Goal: Task Accomplishment & Management: Use online tool/utility

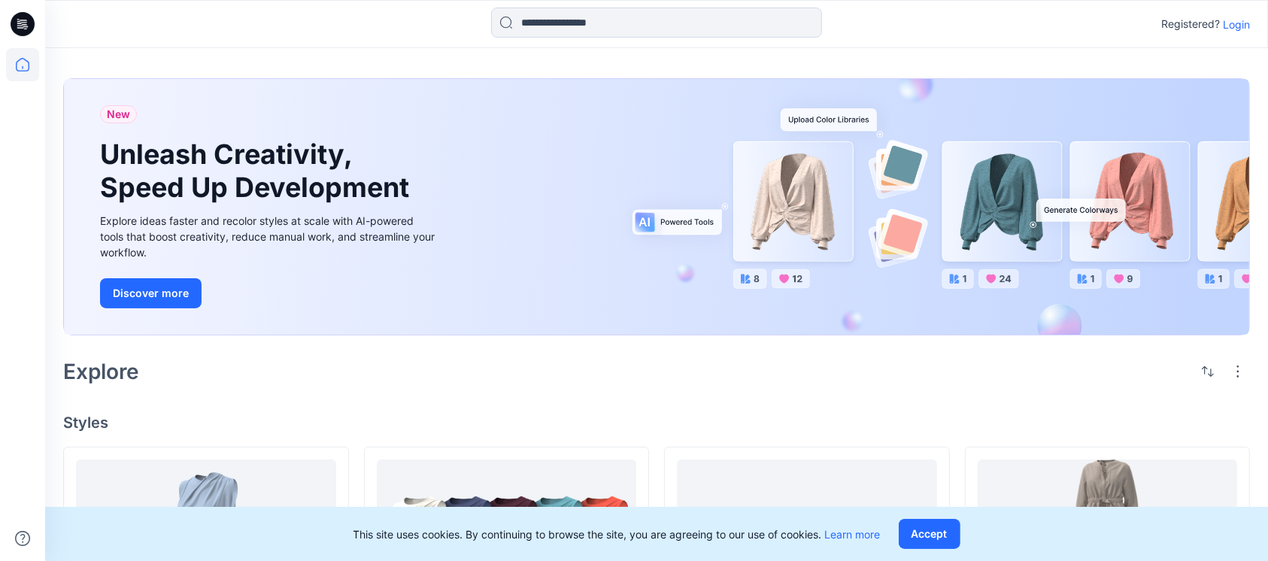
click at [1241, 19] on p "Login" at bounding box center [1236, 25] width 27 height 16
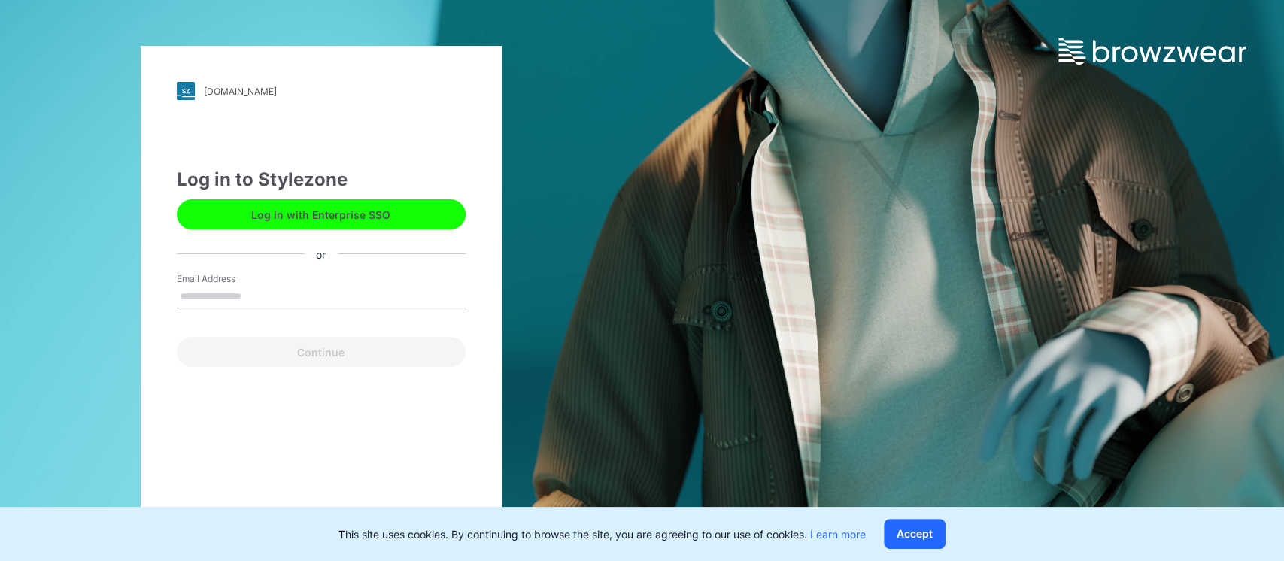
click at [295, 286] on input "Email Address" at bounding box center [321, 297] width 289 height 23
click at [250, 294] on input "Email Address" at bounding box center [321, 297] width 289 height 23
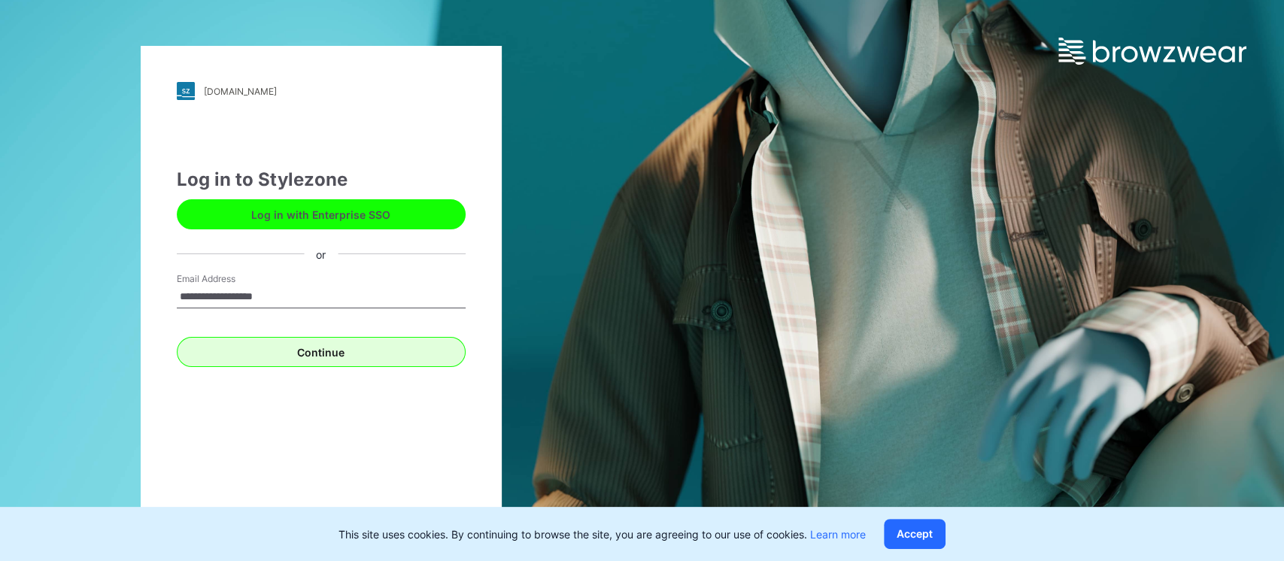
type input "**********"
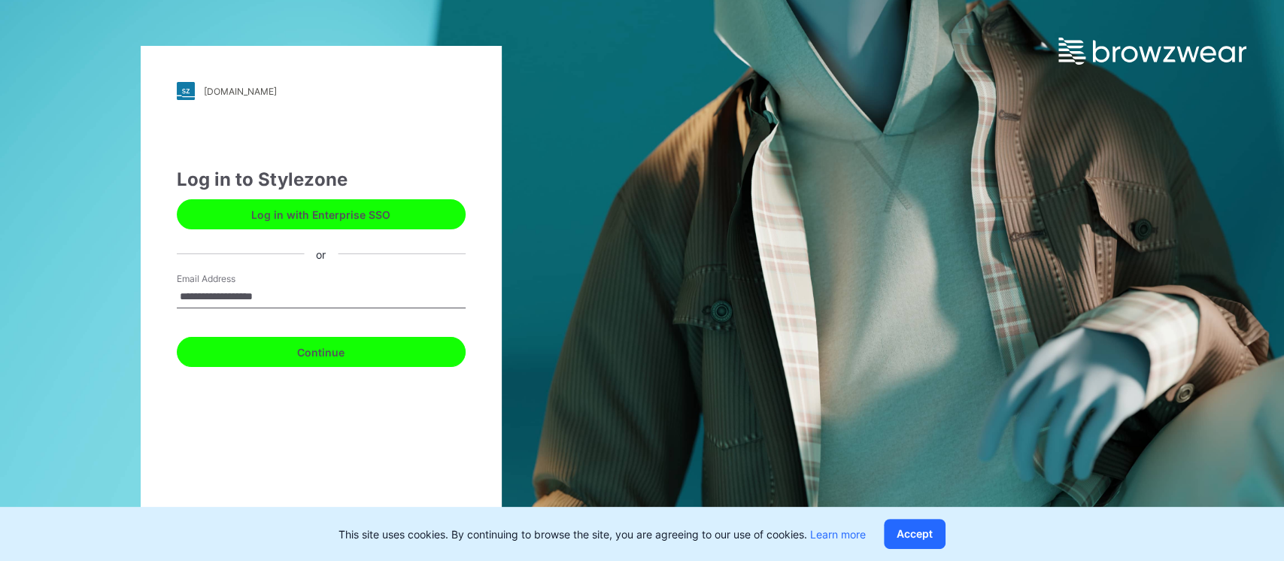
click at [307, 353] on button "Continue" at bounding box center [321, 352] width 289 height 30
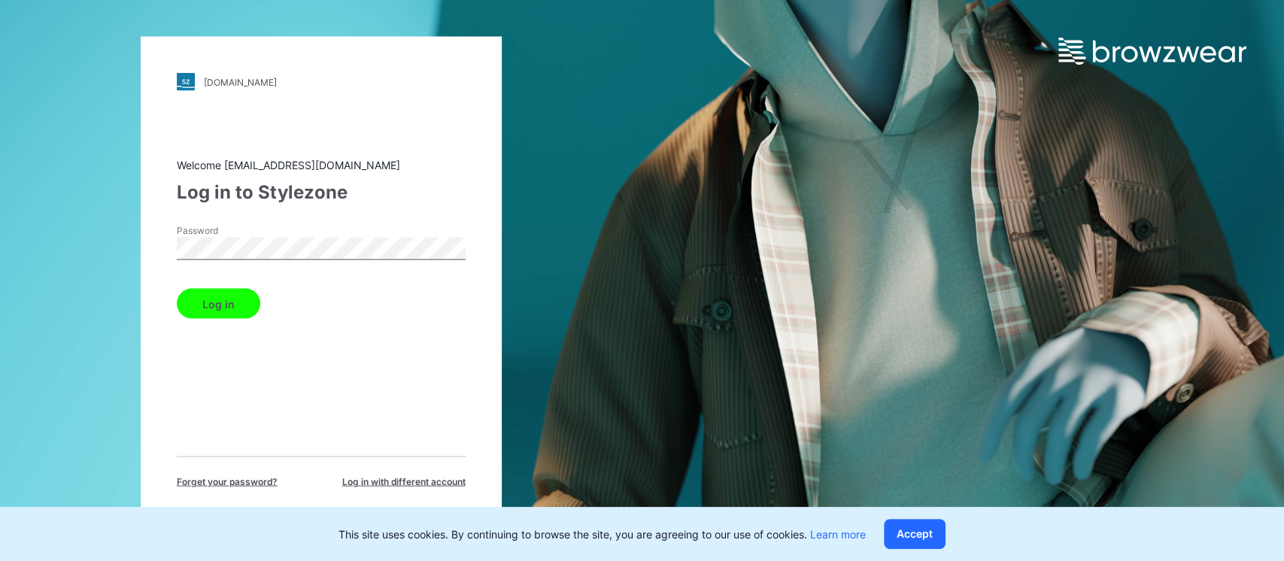
click at [204, 292] on button "Log in" at bounding box center [218, 304] width 83 height 30
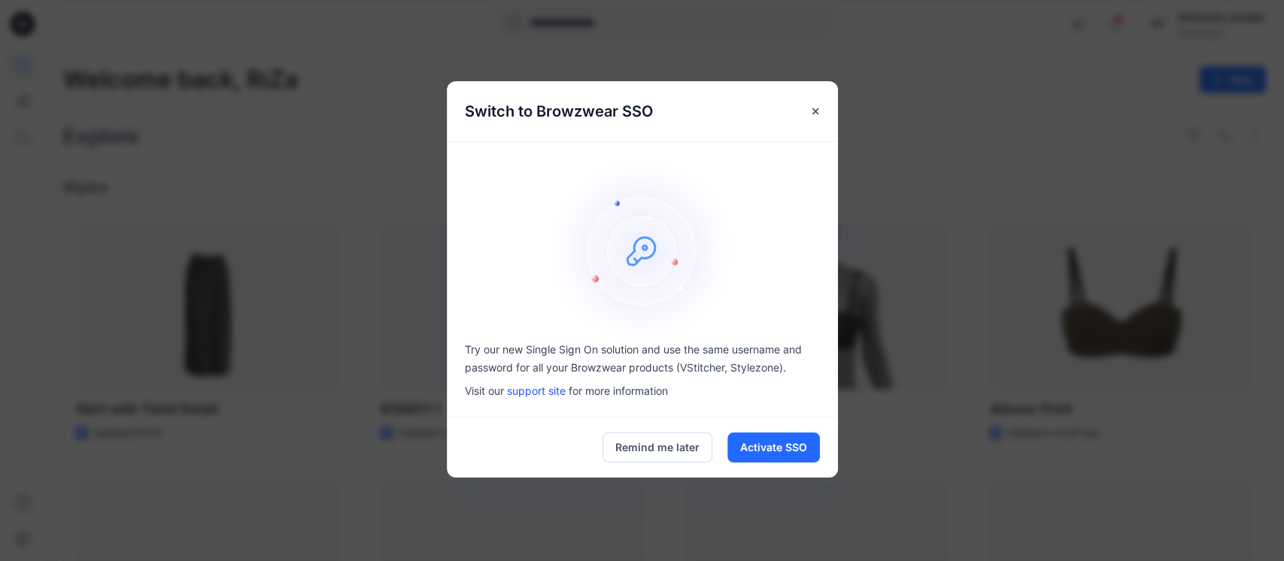
drag, startPoint x: 762, startPoint y: 448, endPoint x: 770, endPoint y: 189, distance: 259.6
click at [694, 226] on div "Switch to Browzwear SSO Try our new Single Sign On solution and use the same us…" at bounding box center [642, 279] width 391 height 396
click at [812, 114] on icon "Close" at bounding box center [815, 111] width 12 height 12
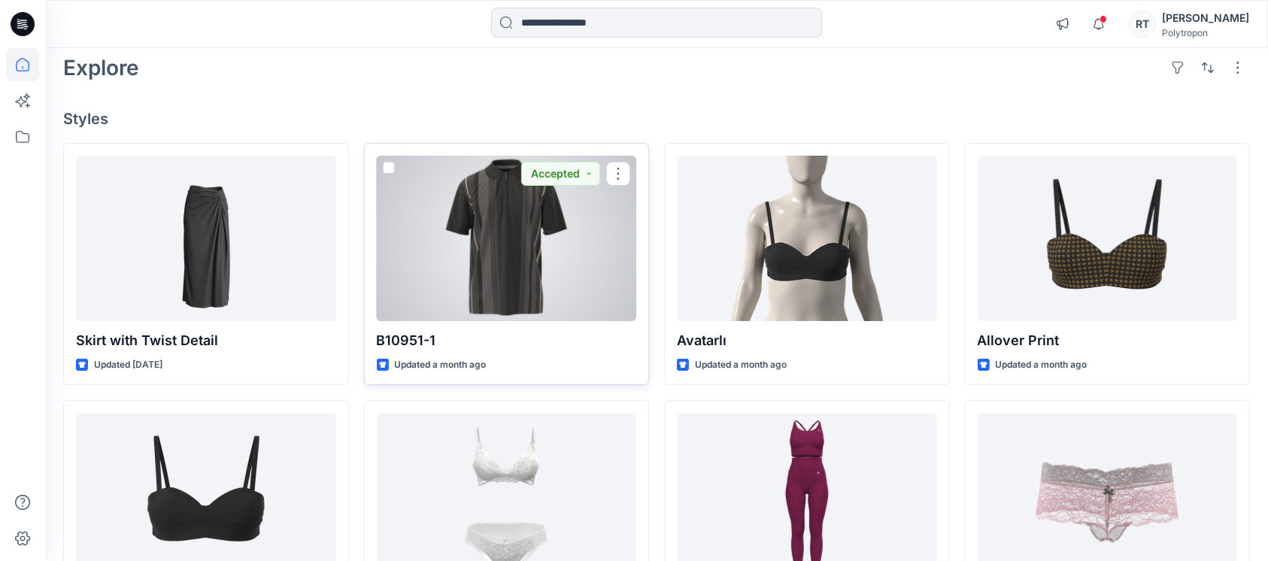
scroll to position [100, 0]
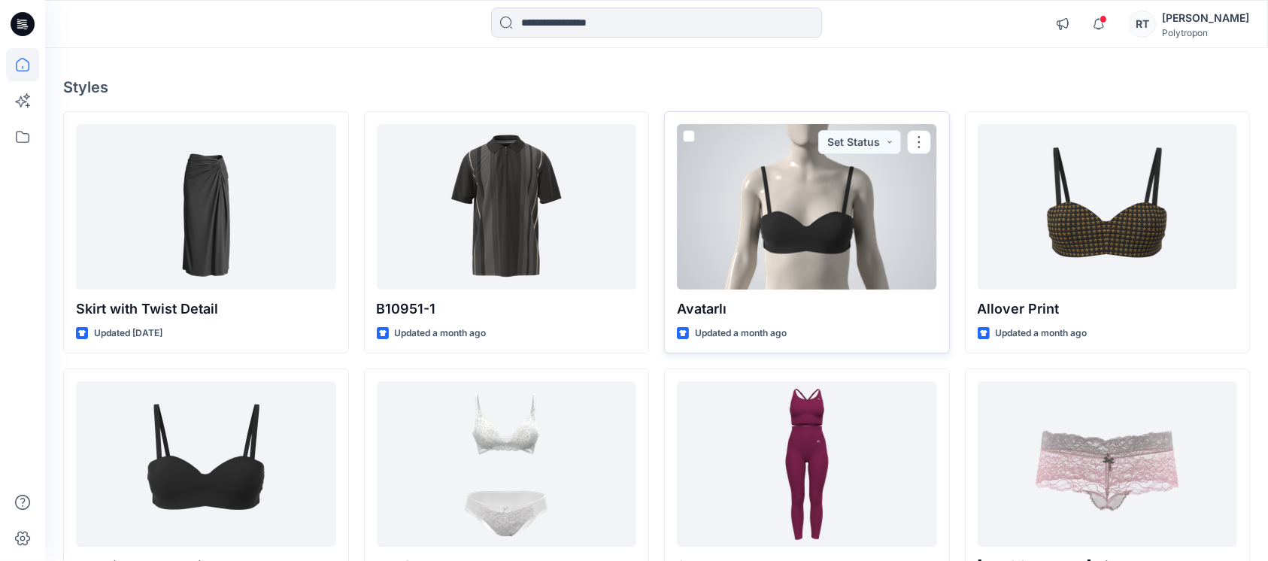
click at [770, 262] on div at bounding box center [807, 206] width 260 height 165
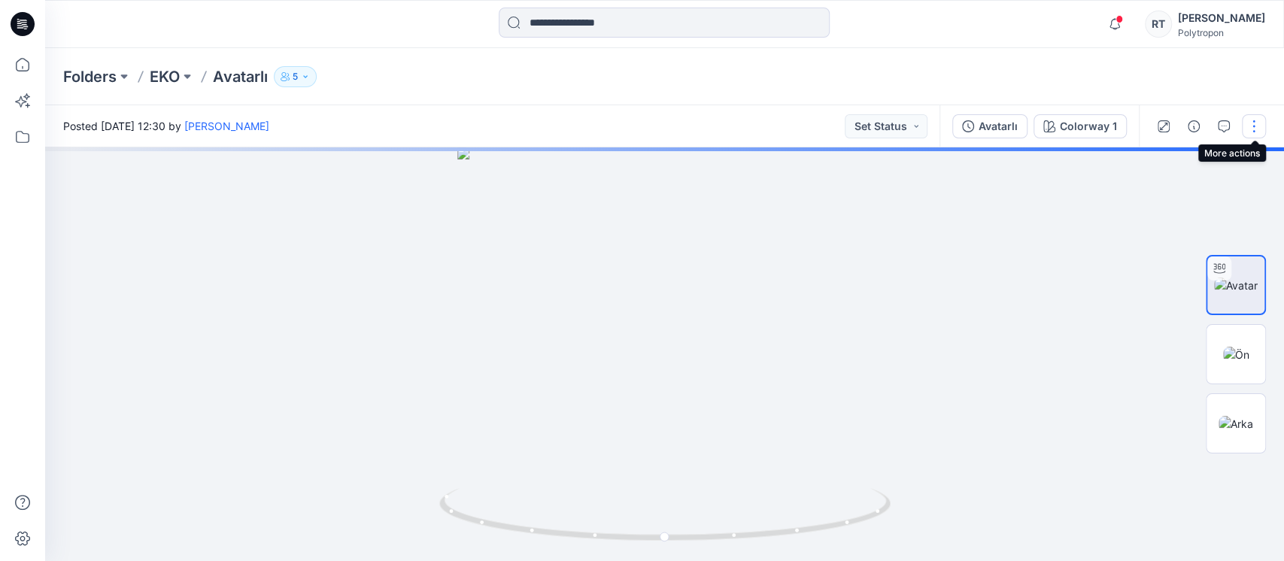
click at [1252, 130] on button "button" at bounding box center [1254, 126] width 24 height 24
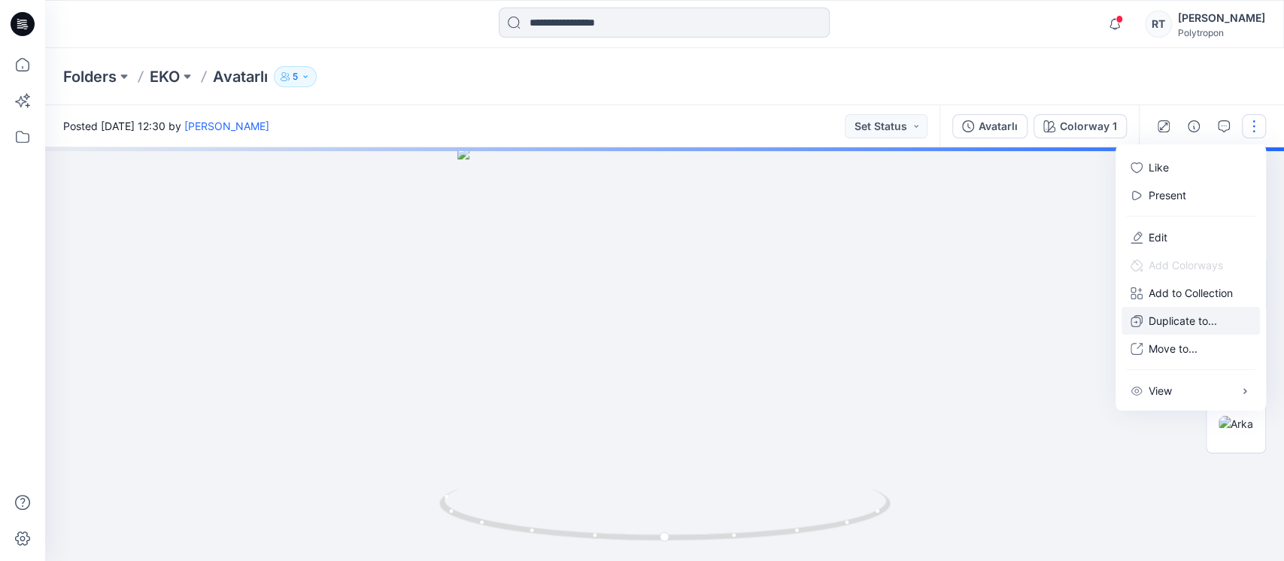
click at [1149, 319] on p "Duplicate to..." at bounding box center [1182, 321] width 68 height 16
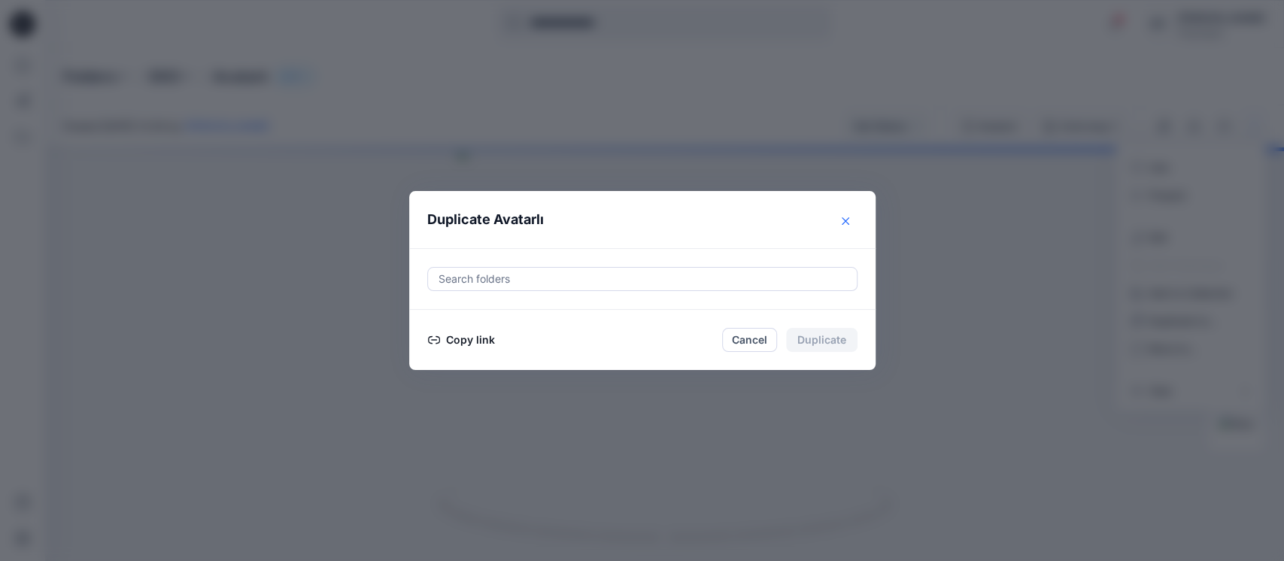
click at [841, 223] on icon "Close" at bounding box center [845, 221] width 8 height 8
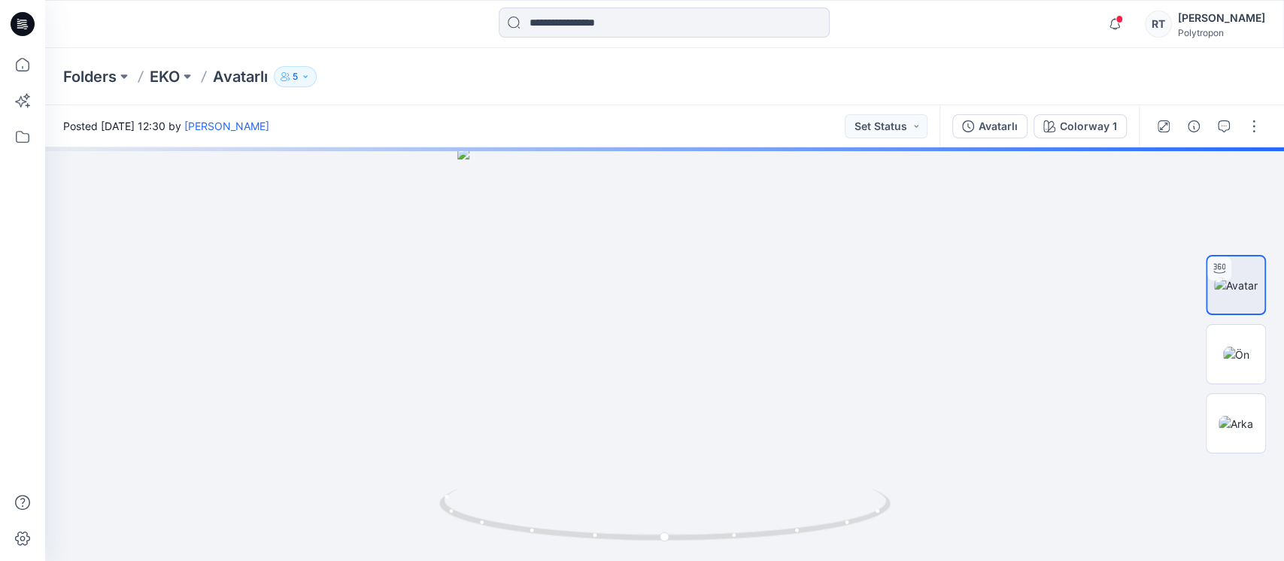
click at [1251, 137] on button "button" at bounding box center [1254, 126] width 24 height 24
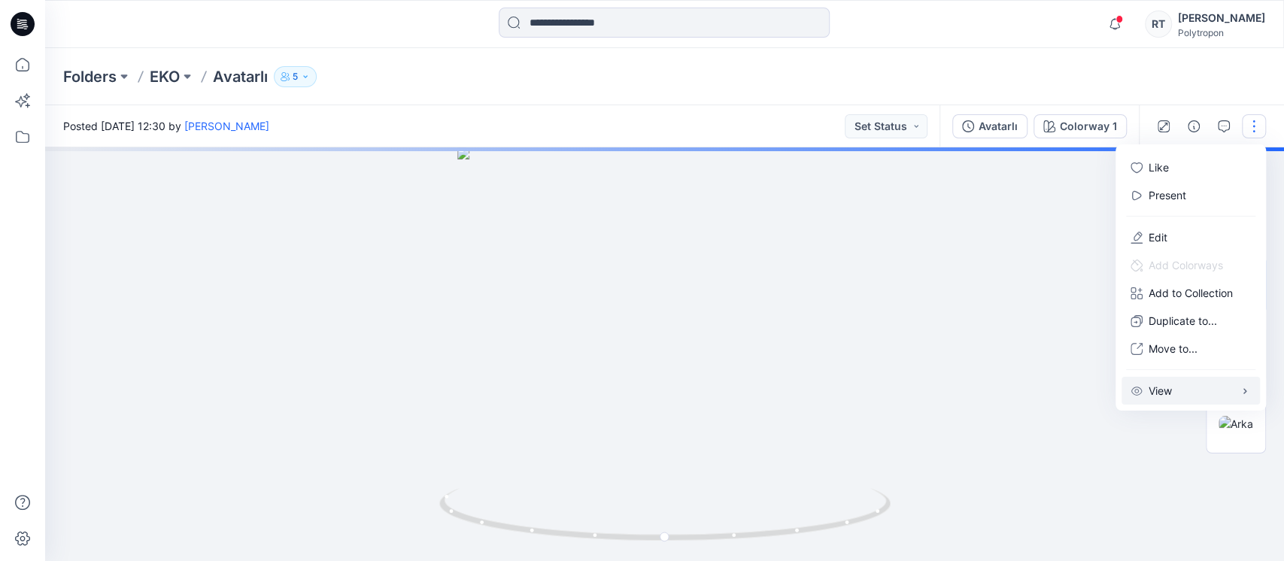
click at [1153, 387] on p "View" at bounding box center [1159, 391] width 23 height 16
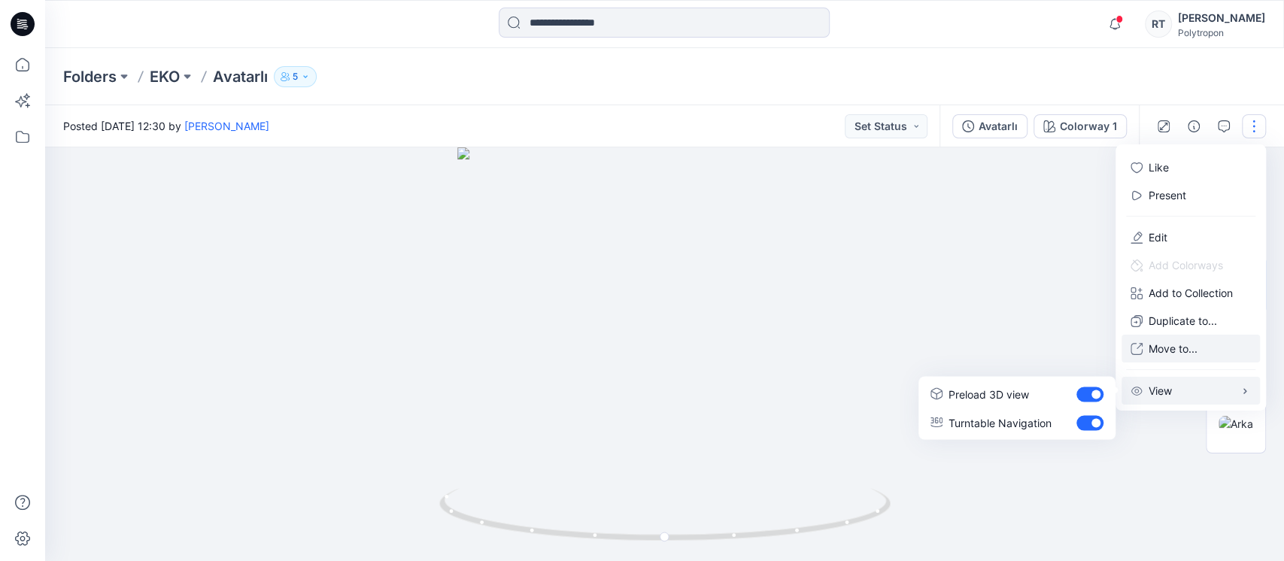
click at [1172, 346] on p "Move to..." at bounding box center [1172, 349] width 49 height 16
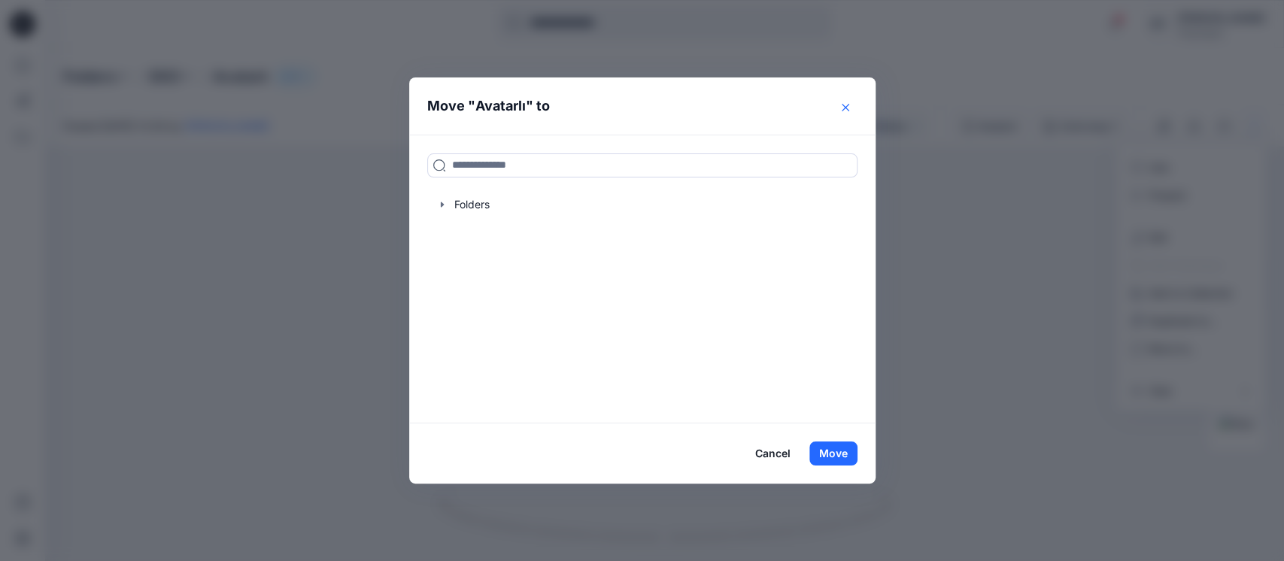
click at [840, 97] on button "Close" at bounding box center [845, 108] width 24 height 24
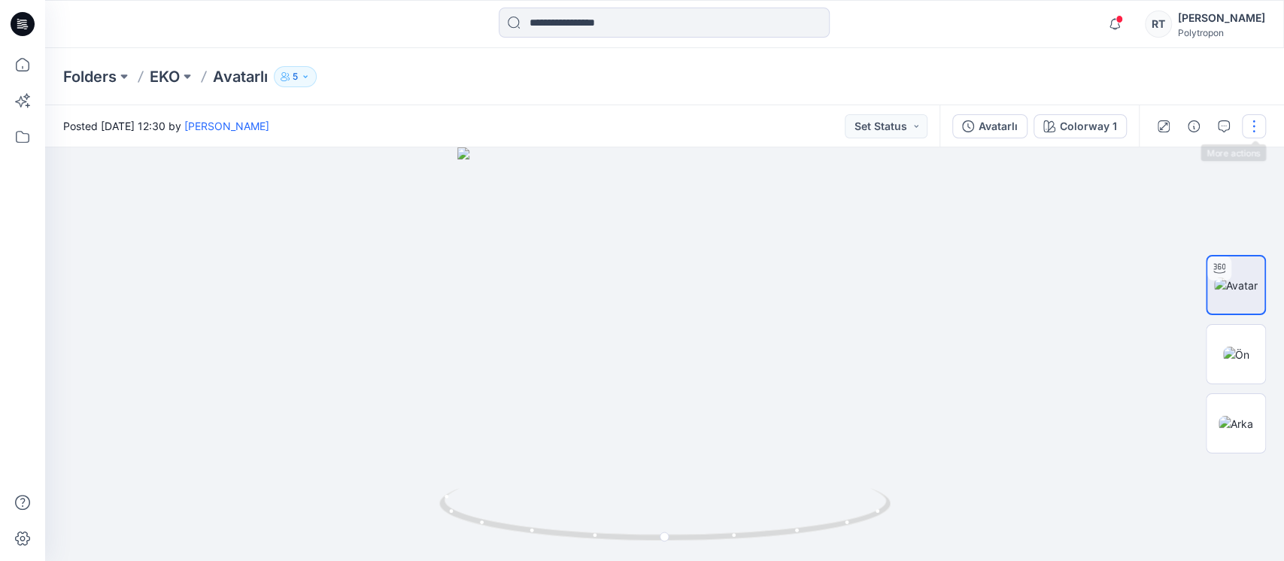
click at [1257, 128] on button "button" at bounding box center [1254, 126] width 24 height 24
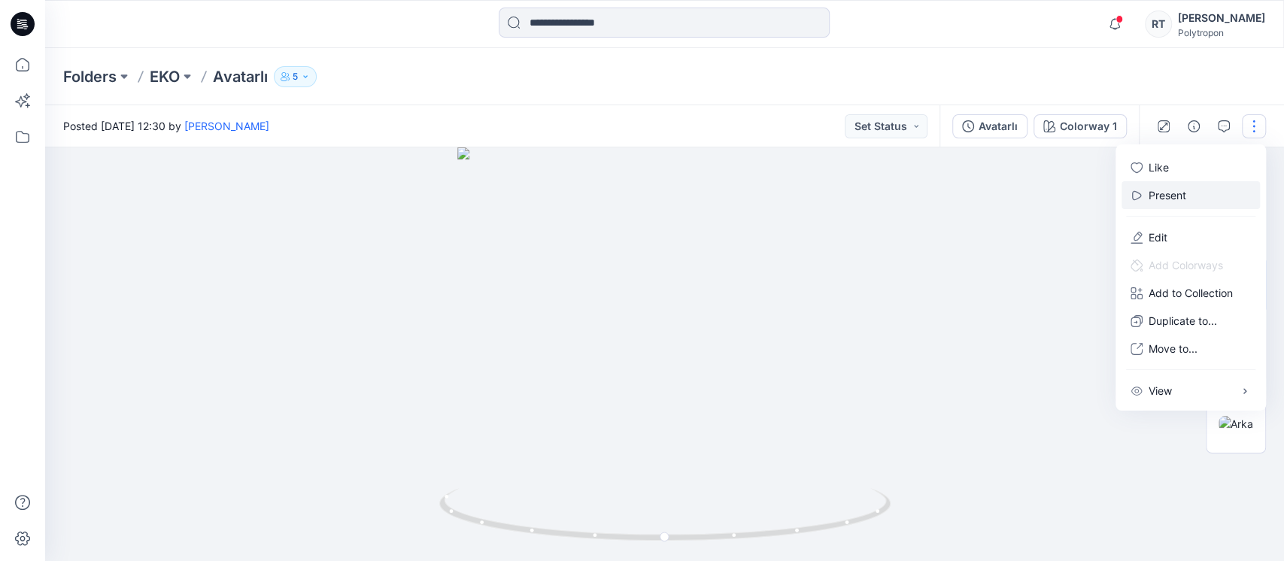
click at [1162, 190] on p "Present" at bounding box center [1167, 195] width 38 height 16
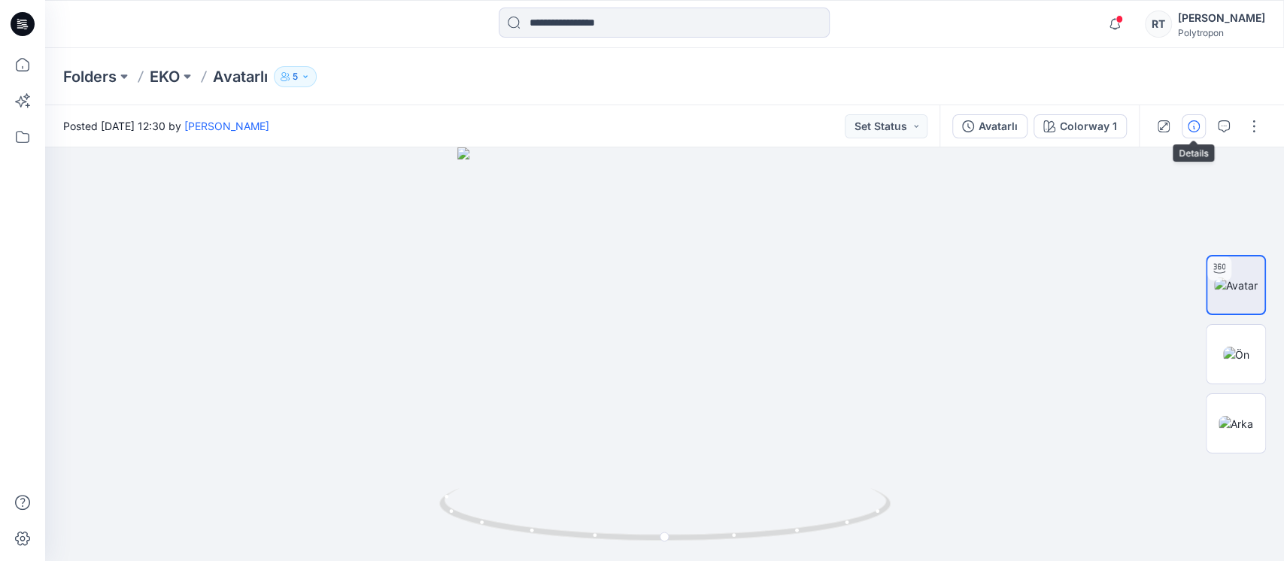
click at [1190, 129] on icon "button" at bounding box center [1193, 126] width 12 height 12
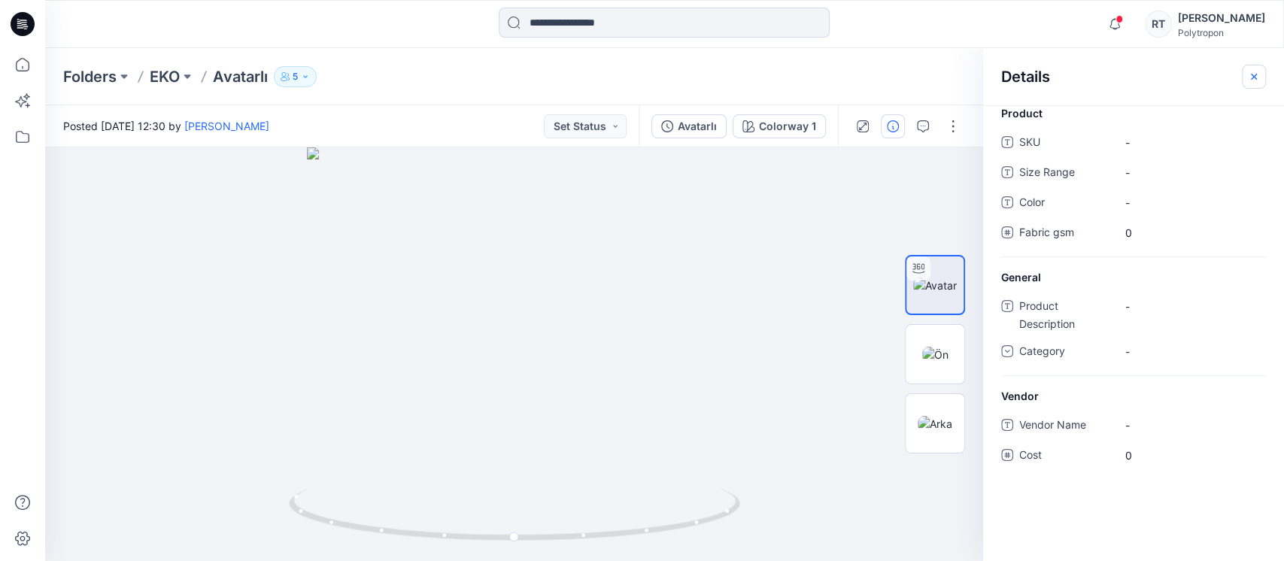
click at [1257, 76] on icon "button" at bounding box center [1254, 77] width 12 height 12
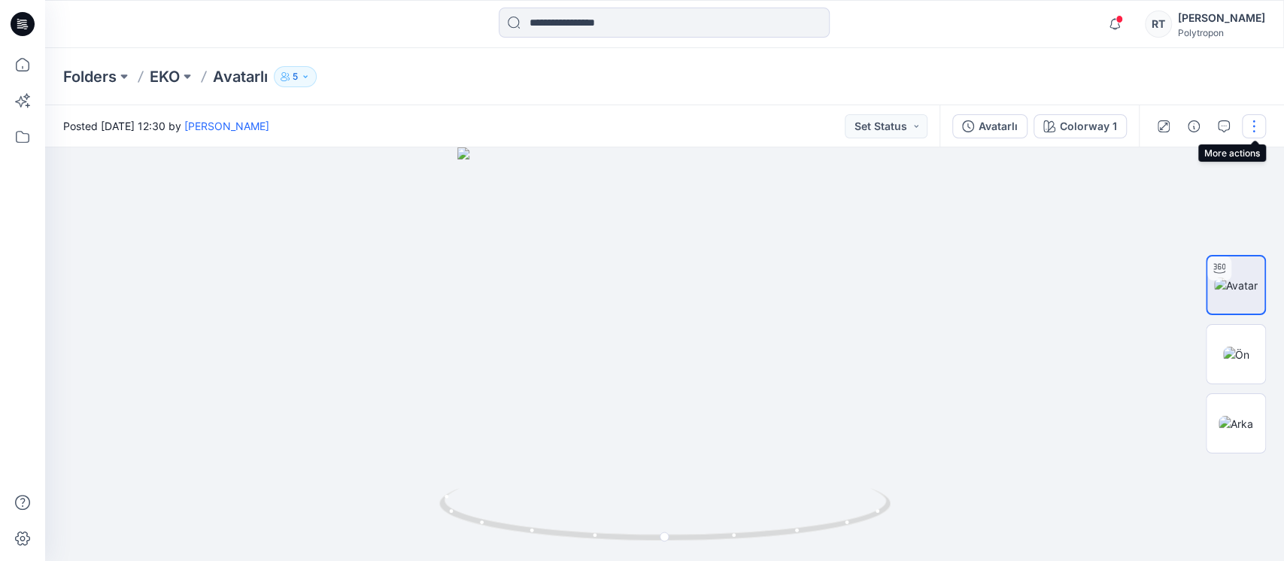
click at [1255, 130] on button "button" at bounding box center [1254, 126] width 24 height 24
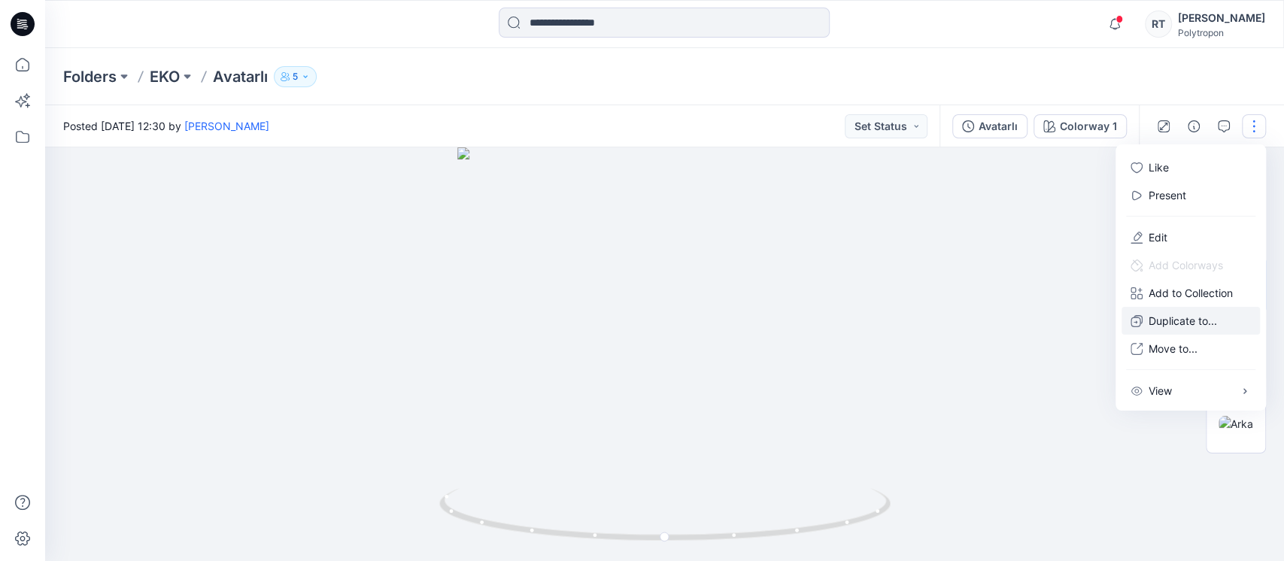
click at [1215, 316] on p "Duplicate to..." at bounding box center [1182, 321] width 68 height 16
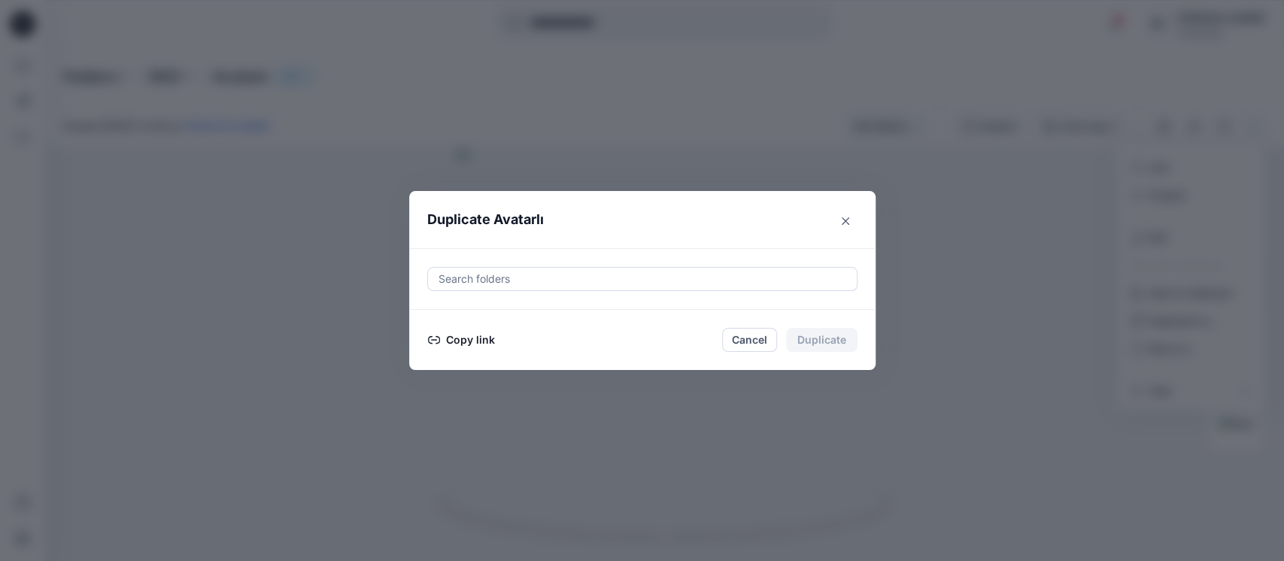
click at [458, 340] on button "Copy link" at bounding box center [461, 340] width 68 height 18
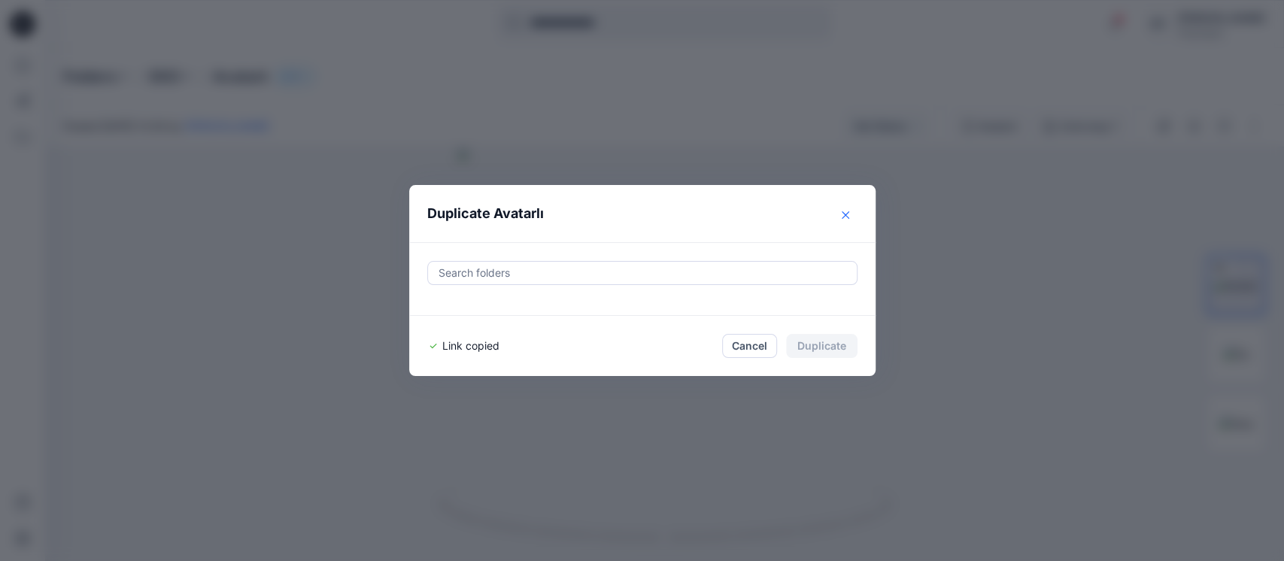
click at [848, 217] on icon "Close" at bounding box center [845, 215] width 8 height 8
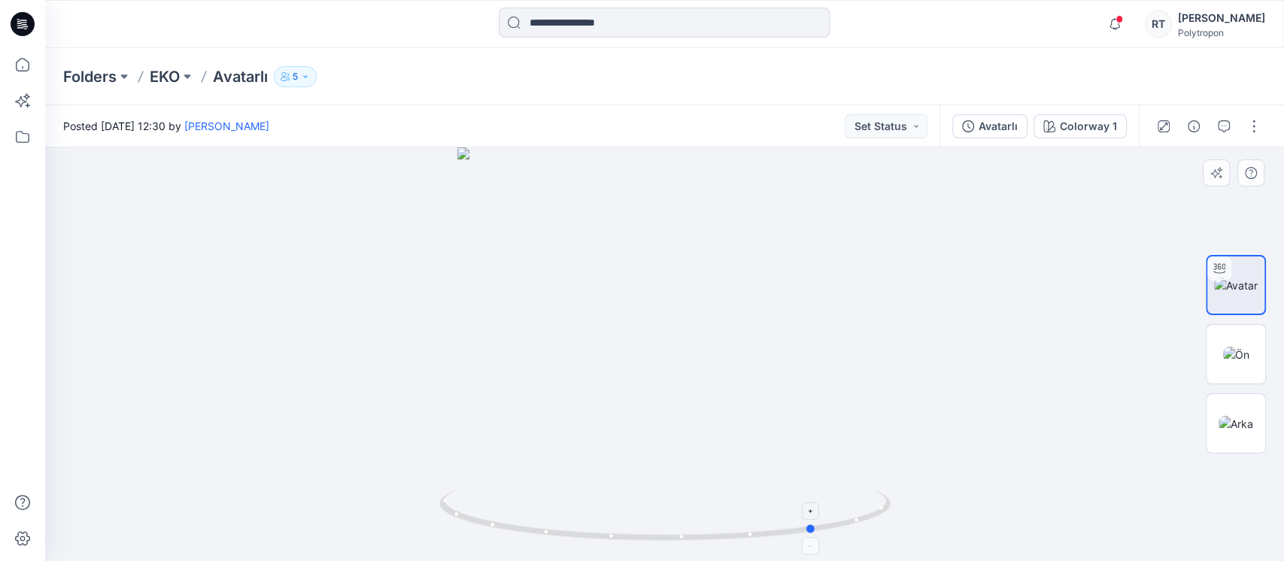
drag, startPoint x: 848, startPoint y: 516, endPoint x: 548, endPoint y: 524, distance: 300.2
click at [548, 524] on icon at bounding box center [666, 516] width 455 height 56
click at [1233, 362] on img at bounding box center [1236, 355] width 26 height 16
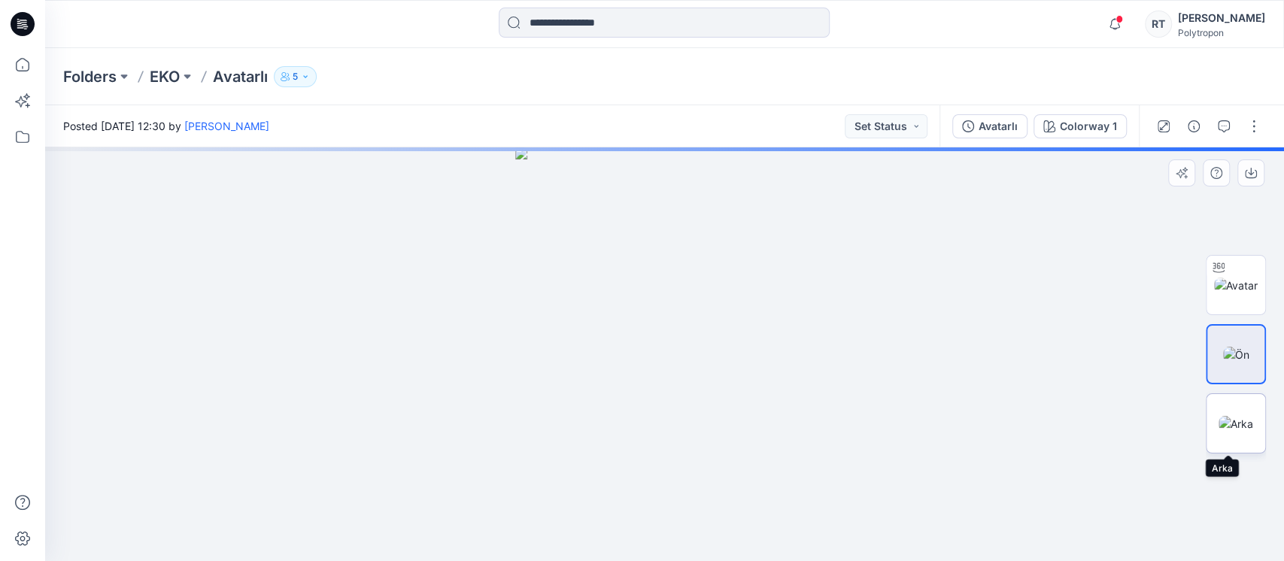
click at [1244, 421] on img at bounding box center [1235, 424] width 35 height 16
